Goal: Task Accomplishment & Management: Manage account settings

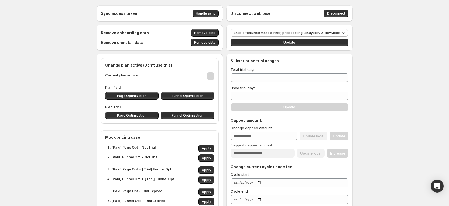
click at [141, 90] on div "Plan Paid: Page Optimization Funnel Optimization" at bounding box center [159, 92] width 109 height 15
click at [139, 95] on span "Page Optimization" at bounding box center [131, 96] width 29 height 4
click at [136, 115] on span "Page Optimization" at bounding box center [131, 115] width 29 height 4
click at [186, 115] on span "Funnel Optimization" at bounding box center [188, 115] width 32 height 4
type input "****"
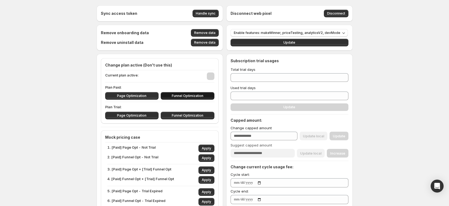
type input "****"
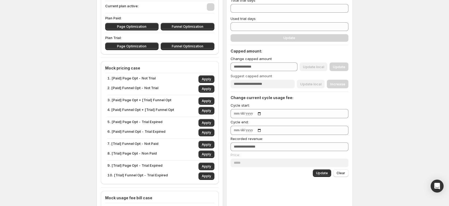
scroll to position [81, 0]
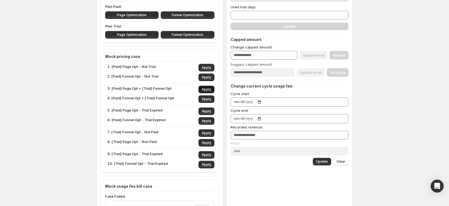
drag, startPoint x: 201, startPoint y: 89, endPoint x: 207, endPoint y: 89, distance: 6.5
click at [207, 89] on button "Apply" at bounding box center [206, 90] width 16 height 8
type input "**"
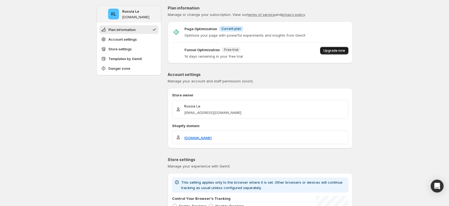
click at [339, 51] on span "Upgrade now" at bounding box center [334, 50] width 22 height 4
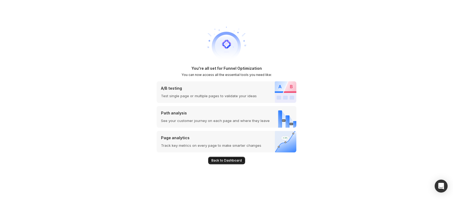
click at [225, 160] on span "Back to Dashboard" at bounding box center [226, 160] width 30 height 4
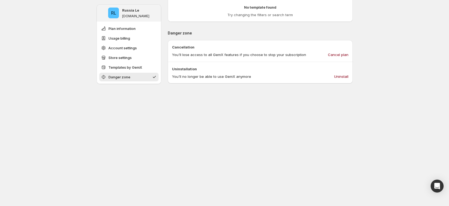
scroll to position [542, 0]
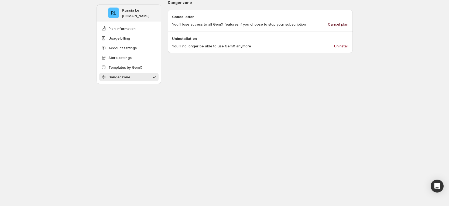
click at [337, 23] on span "Cancel plan" at bounding box center [338, 24] width 20 height 5
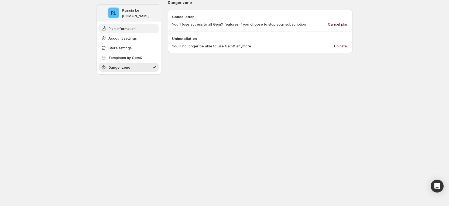
click at [129, 28] on span "Plan information" at bounding box center [121, 28] width 27 height 5
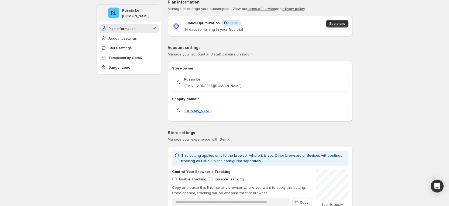
scroll to position [0, 0]
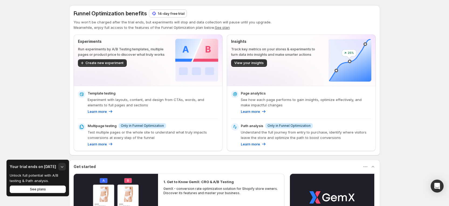
click at [165, 14] on p "14-day free trial" at bounding box center [171, 13] width 27 height 5
click at [164, 12] on p "14-day free trial" at bounding box center [171, 13] width 27 height 5
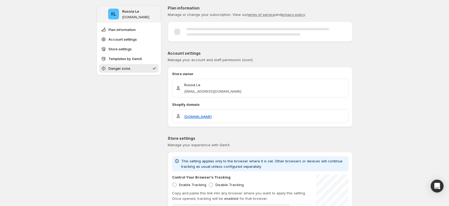
scroll to position [325, 0]
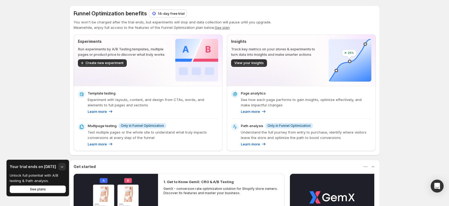
click at [175, 12] on p "14-day free trial" at bounding box center [171, 13] width 27 height 5
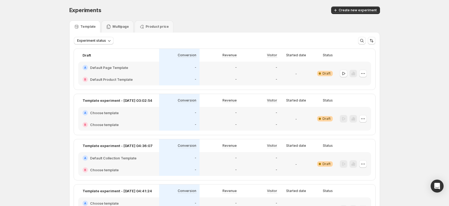
click at [84, 24] on div "Template" at bounding box center [85, 26] width 22 height 5
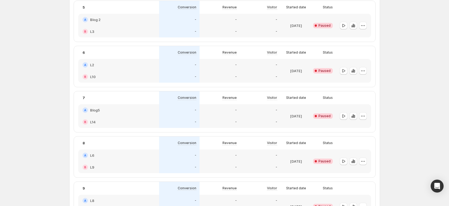
scroll to position [444, 0]
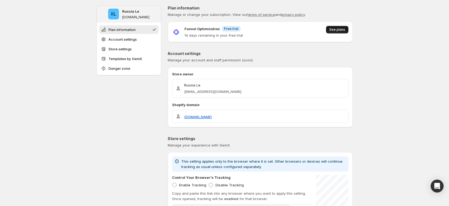
click at [340, 27] on button "See plans" at bounding box center [337, 30] width 22 height 8
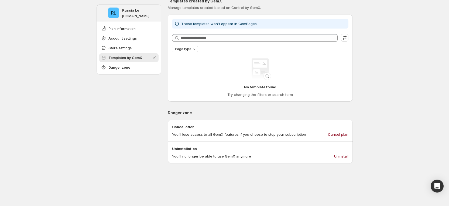
scroll to position [257, 0]
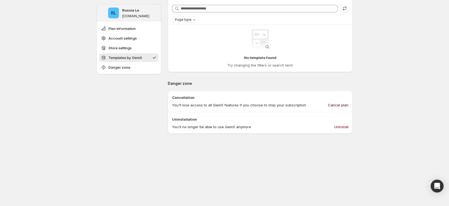
click at [346, 104] on span "Cancel plan" at bounding box center [338, 104] width 20 height 5
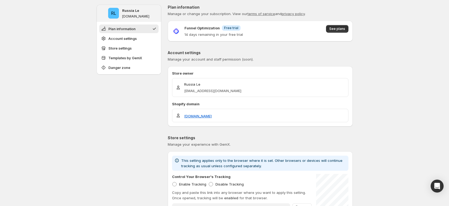
scroll to position [0, 0]
drag, startPoint x: 390, startPoint y: 37, endPoint x: 336, endPoint y: 22, distance: 56.5
click at [339, 31] on span "See plans" at bounding box center [337, 29] width 16 height 4
